Goal: Transaction & Acquisition: Purchase product/service

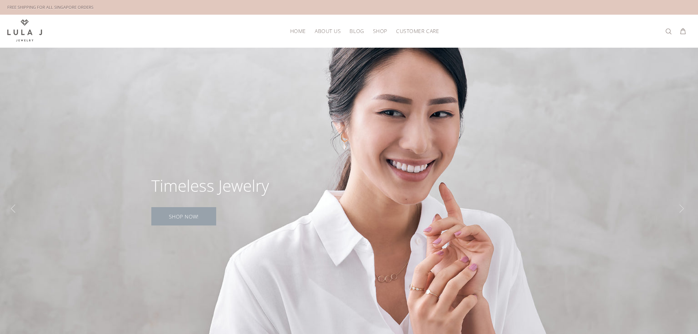
click at [200, 215] on link "SHOP NOW!" at bounding box center [183, 216] width 65 height 18
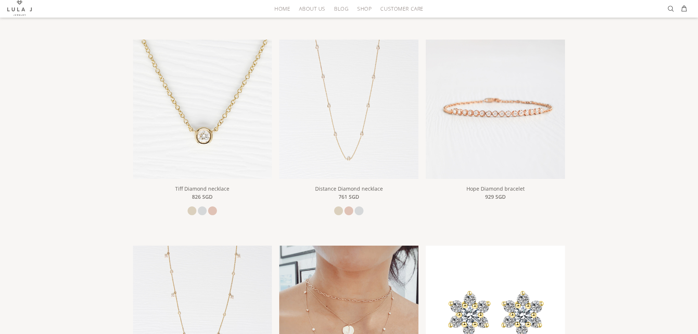
scroll to position [73, 0]
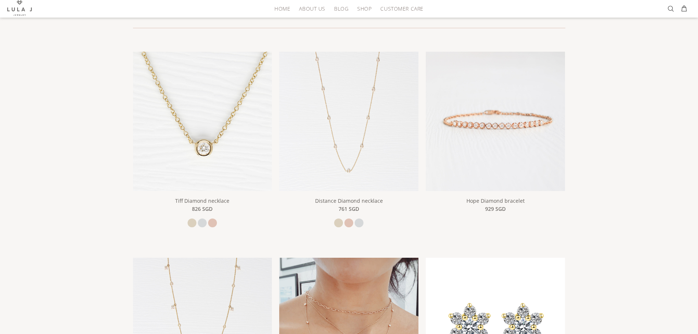
click at [397, 151] on img at bounding box center [348, 121] width 139 height 139
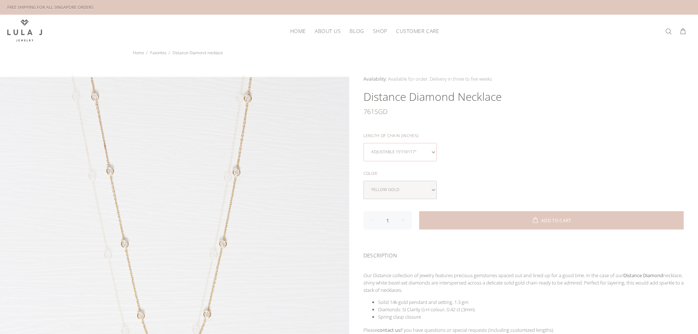
click at [411, 143] on select "Adjustable 15"/16"/17"" at bounding box center [399, 152] width 73 height 18
click at [404, 193] on select "yellow gold rose gold white gold" at bounding box center [399, 190] width 73 height 18
